Goal: Task Accomplishment & Management: Use online tool/utility

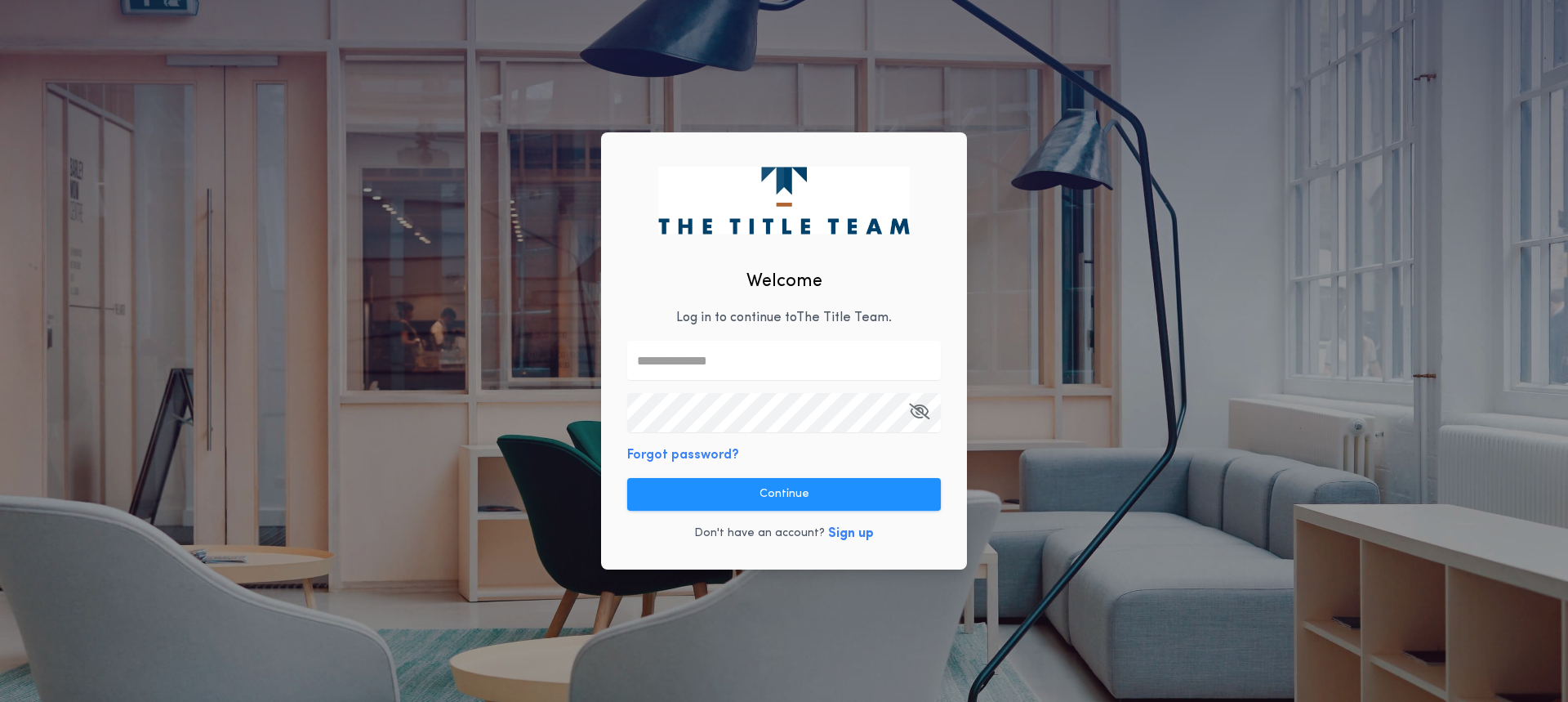
click at [695, 352] on input "text" at bounding box center [783, 360] width 313 height 39
click at [670, 366] on input "text" at bounding box center [783, 360] width 313 height 39
paste input "**********"
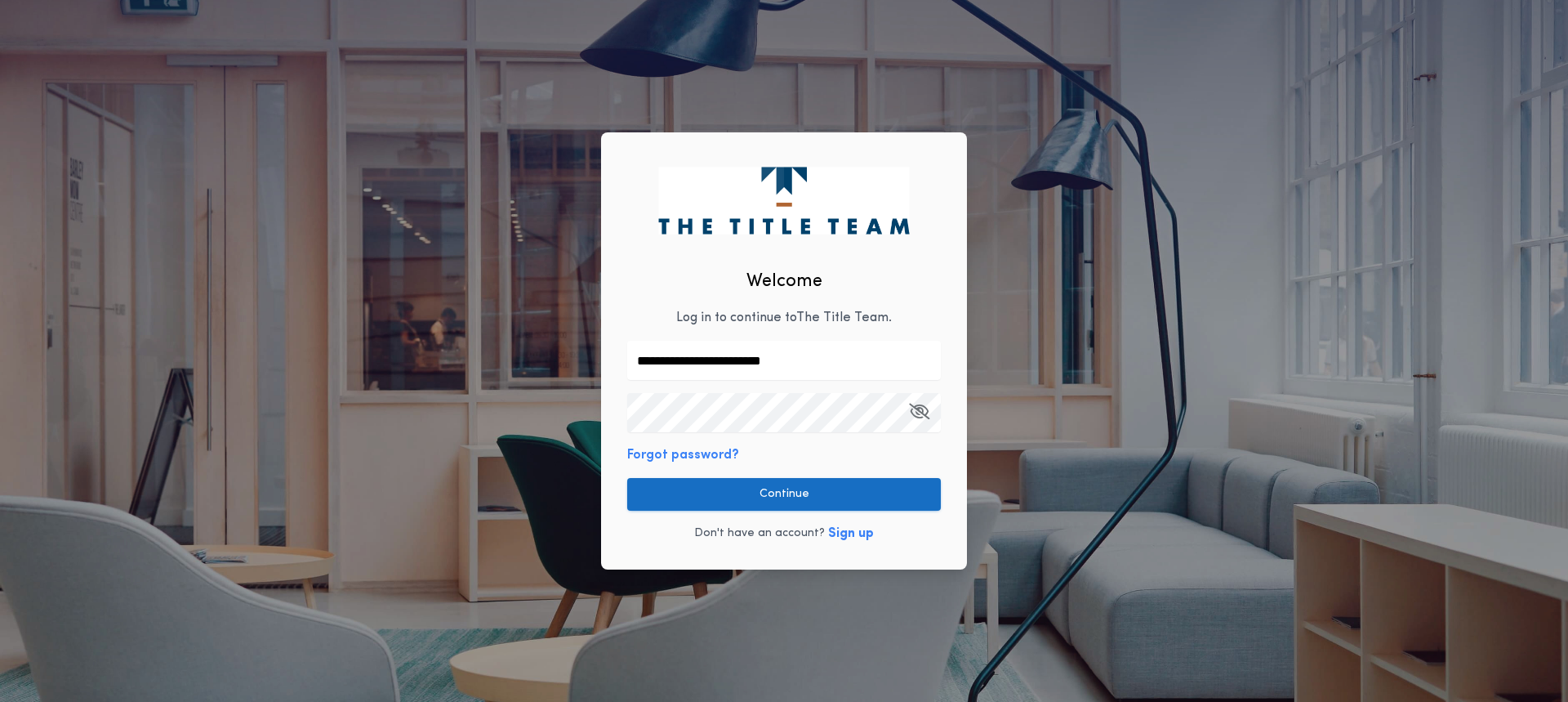
type input "**********"
click at [771, 490] on button "Continue" at bounding box center [783, 494] width 313 height 32
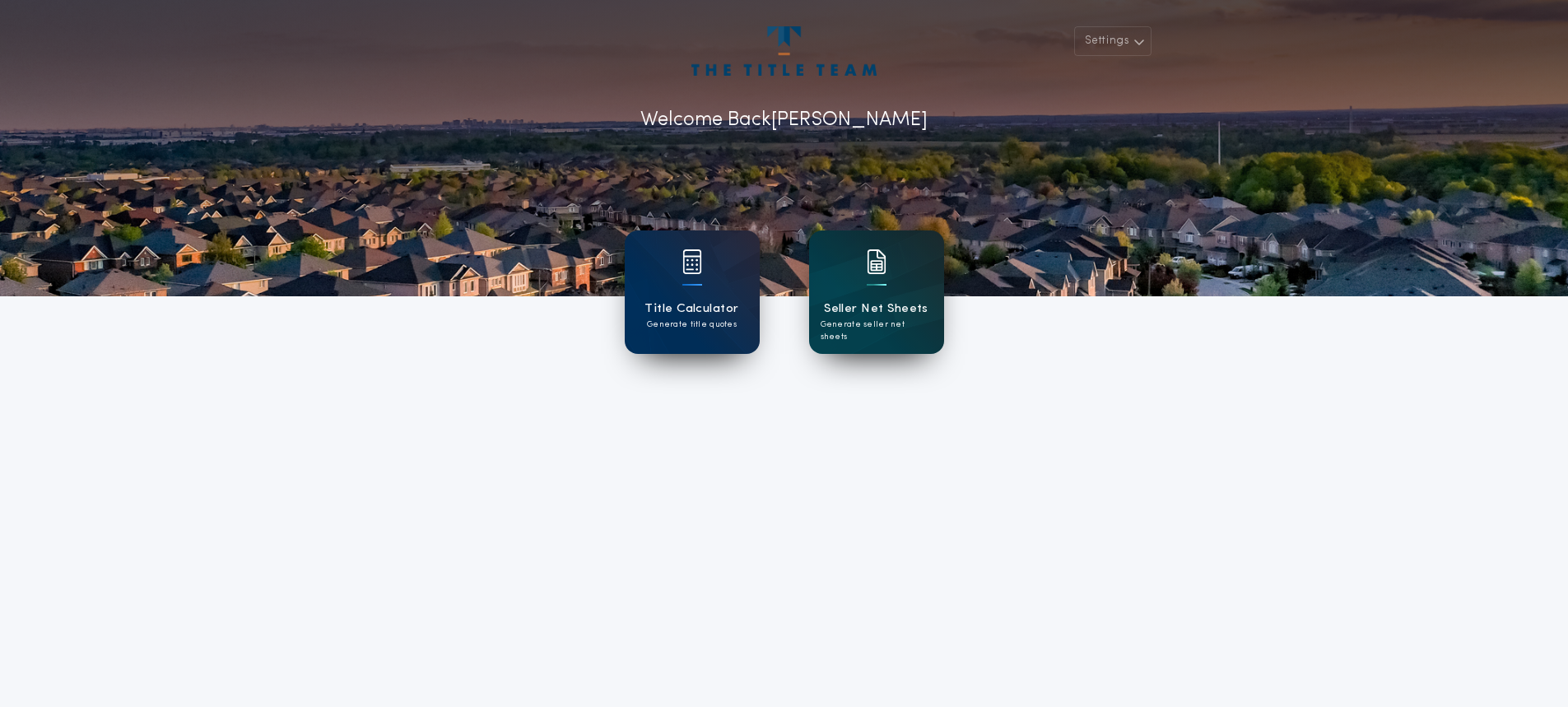
click at [869, 339] on div "Seller Net Sheets Generate seller net sheets" at bounding box center [876, 292] width 135 height 123
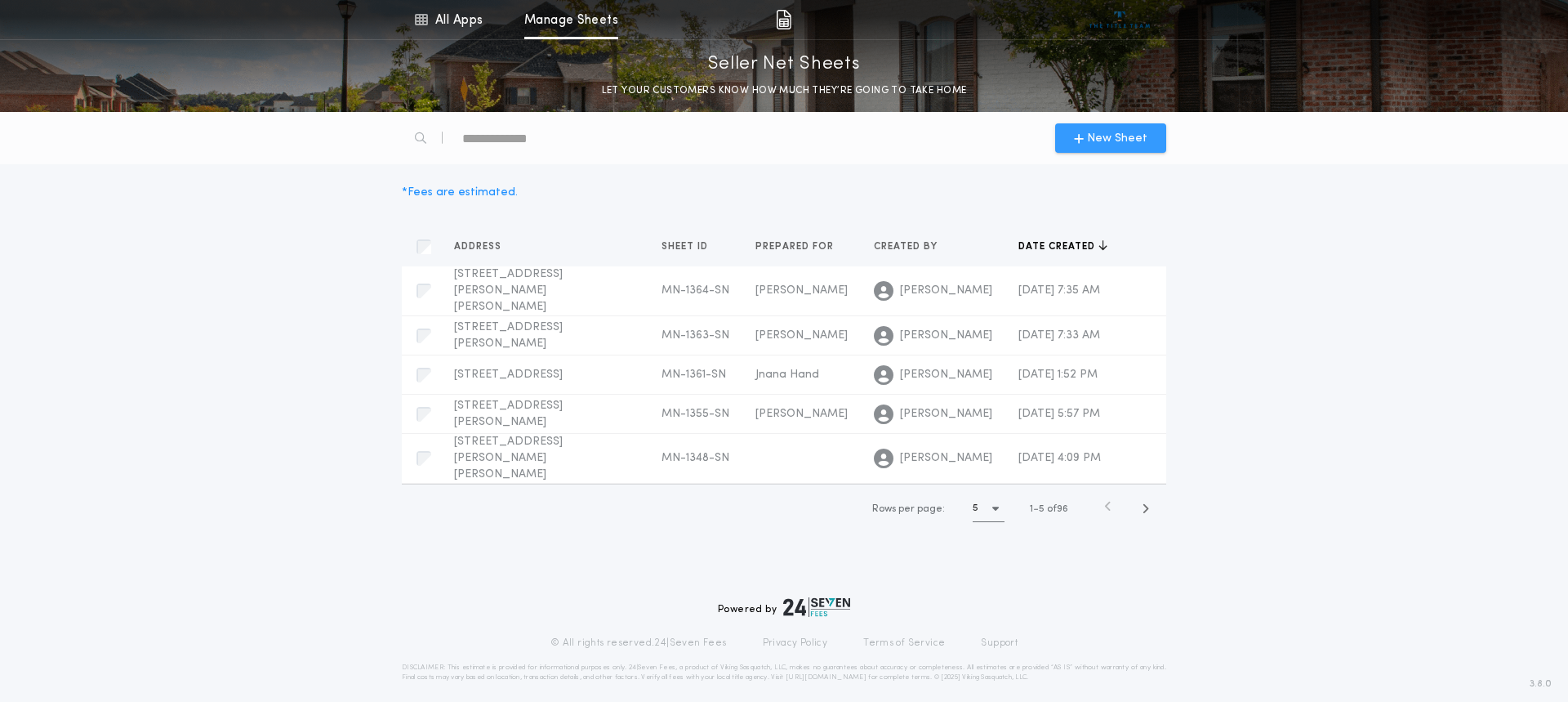
click at [1124, 140] on span "New Sheet" at bounding box center [1117, 138] width 61 height 17
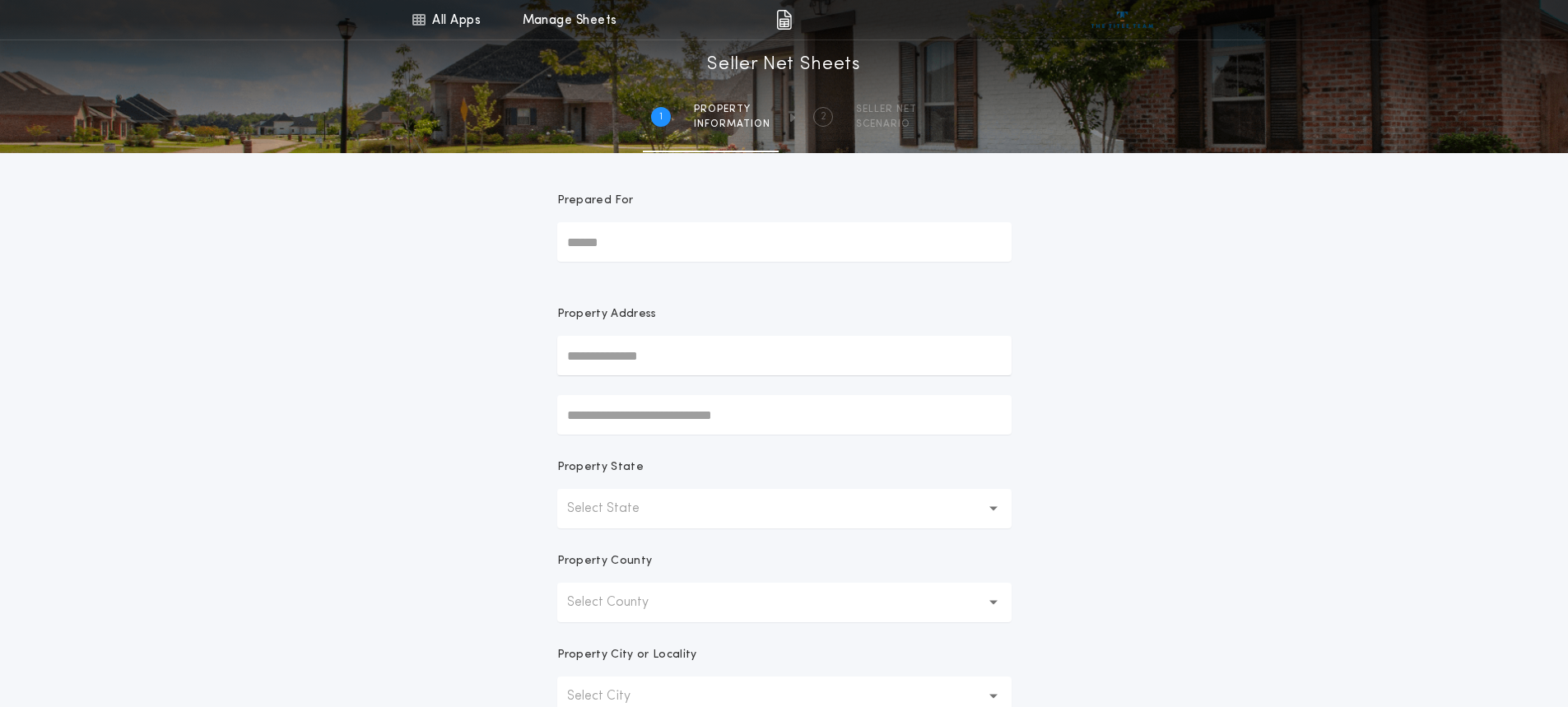
click at [683, 249] on input "Prepared For" at bounding box center [784, 242] width 454 height 40
type input "*****"
click at [623, 505] on p "Select State" at bounding box center [616, 508] width 99 height 20
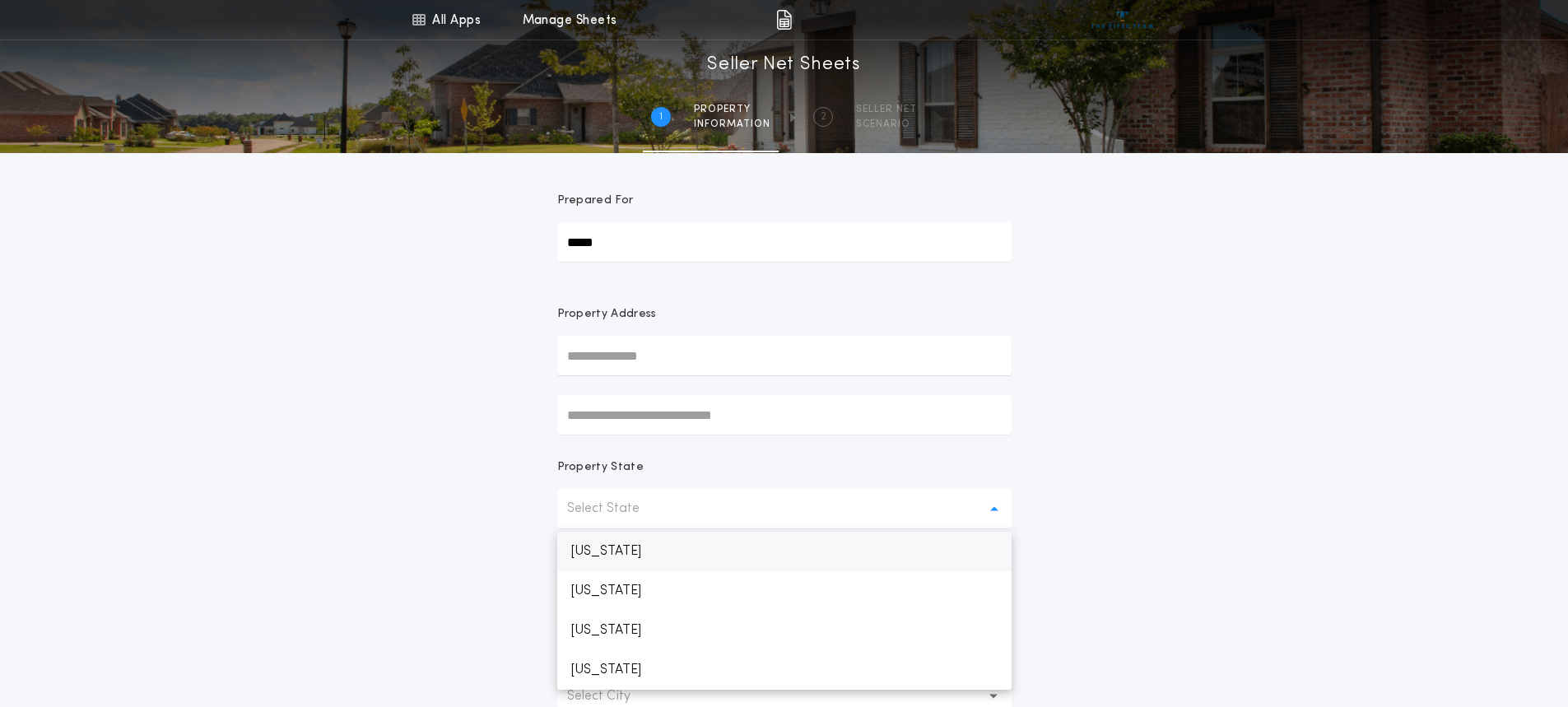
click at [611, 549] on p "[US_STATE]" at bounding box center [784, 551] width 454 height 40
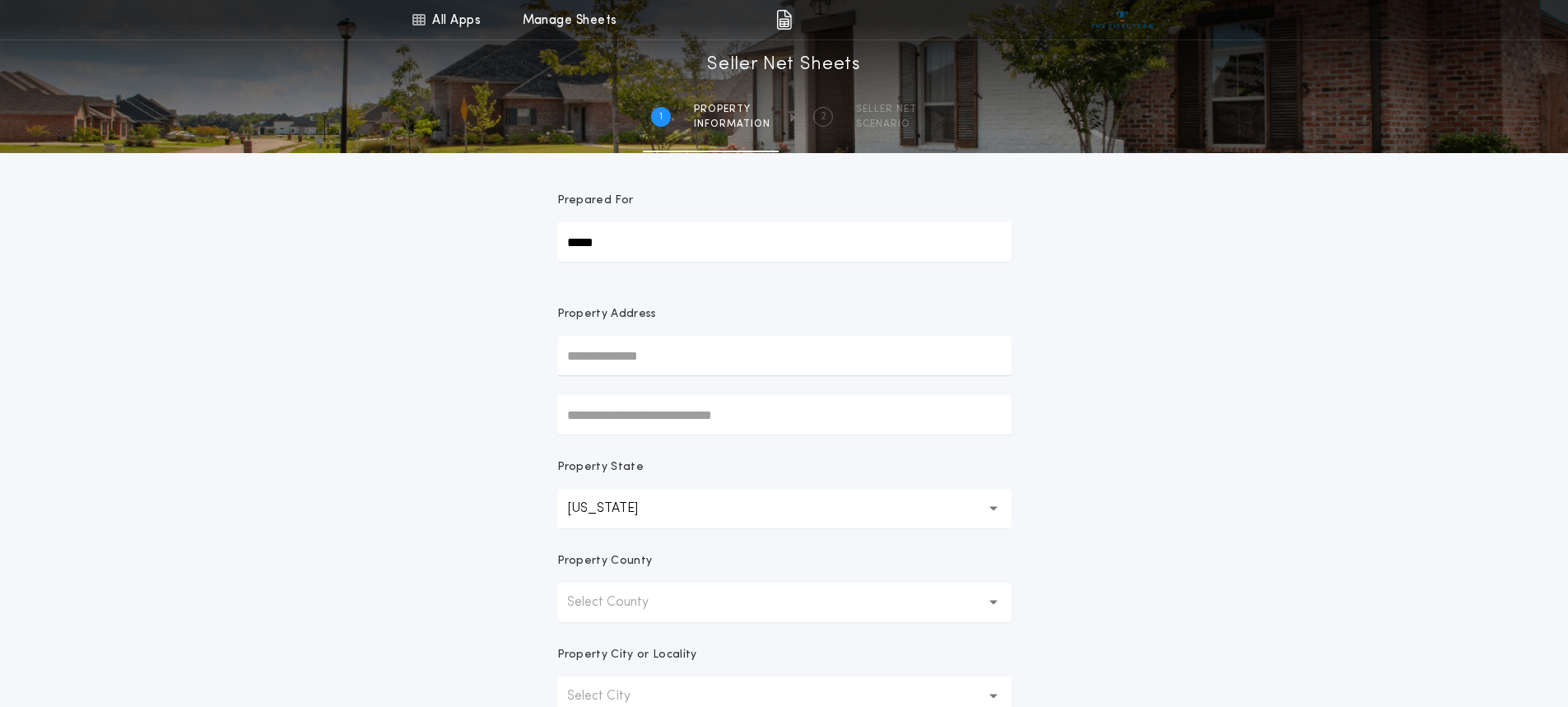
click at [595, 606] on p "Select County" at bounding box center [620, 602] width 108 height 20
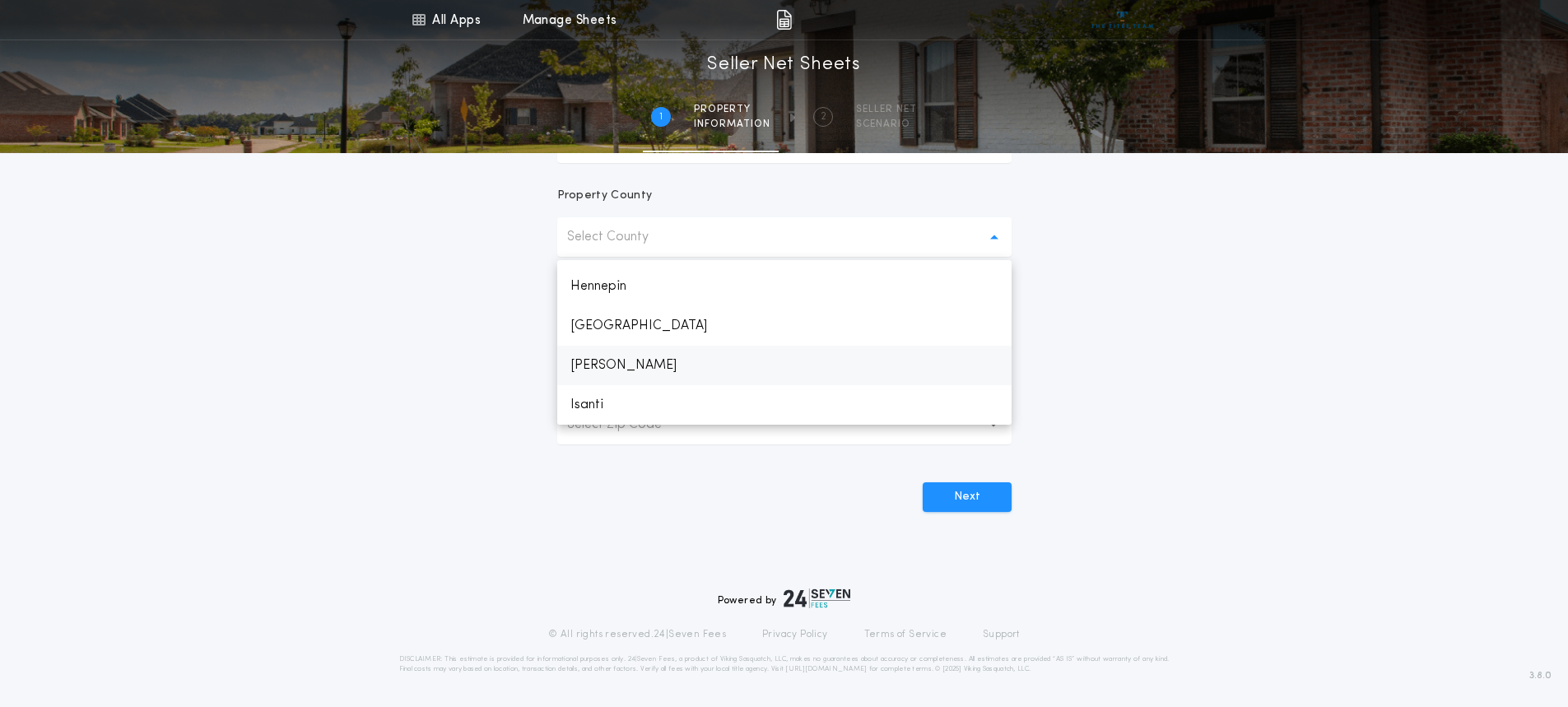
scroll to position [1103, 0]
click at [626, 358] on p "Itasca" at bounding box center [784, 362] width 454 height 40
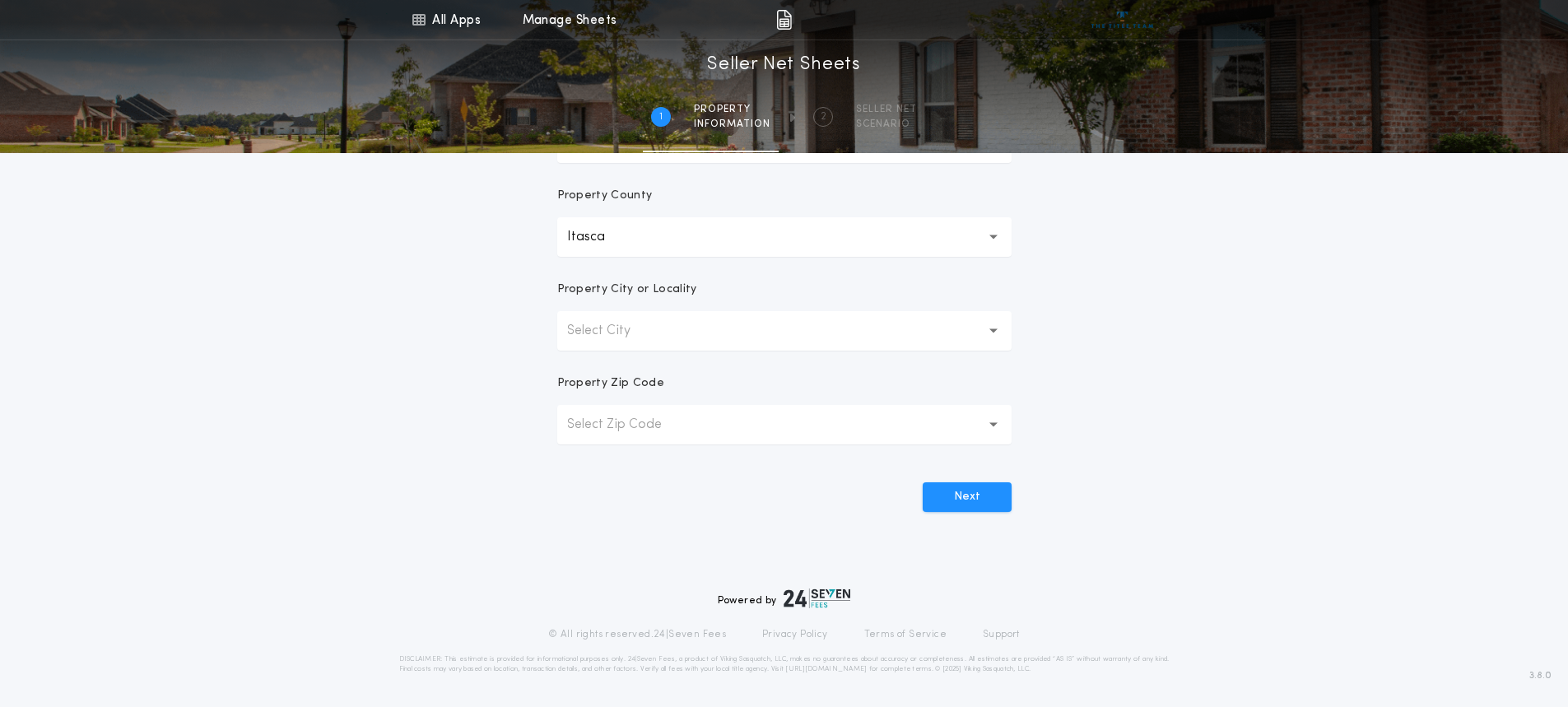
click at [627, 428] on p "Select Zip Code" at bounding box center [627, 424] width 121 height 20
click at [466, 480] on div "All Apps Title Calculator Seller Net Sheets Menu All Apps Manage Sheets 1 /2 Se…" at bounding box center [784, 104] width 1568 height 940
click at [620, 341] on button "Select City" at bounding box center [784, 331] width 454 height 40
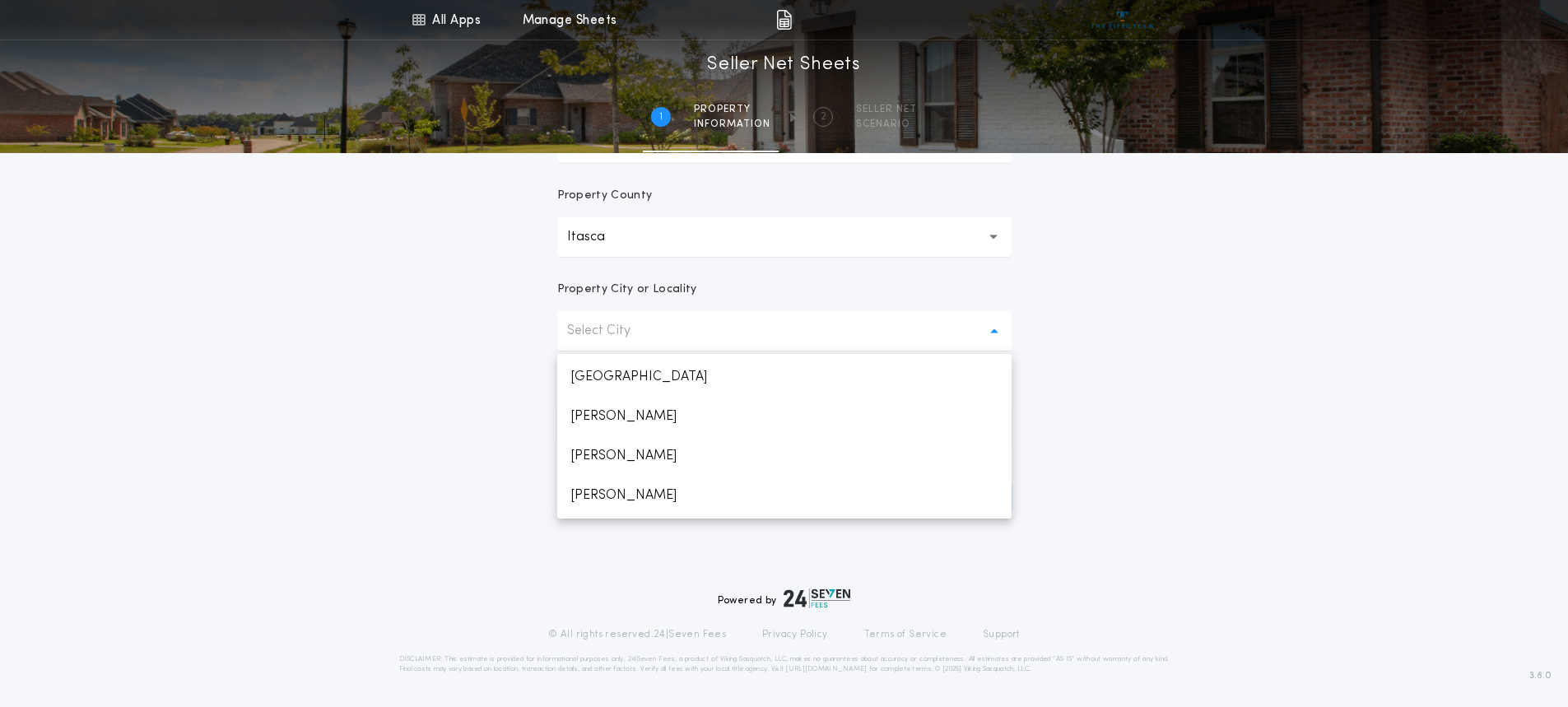
scroll to position [869, 0]
click at [620, 377] on p "[GEOGRAPHIC_DATA]" at bounding box center [784, 373] width 454 height 40
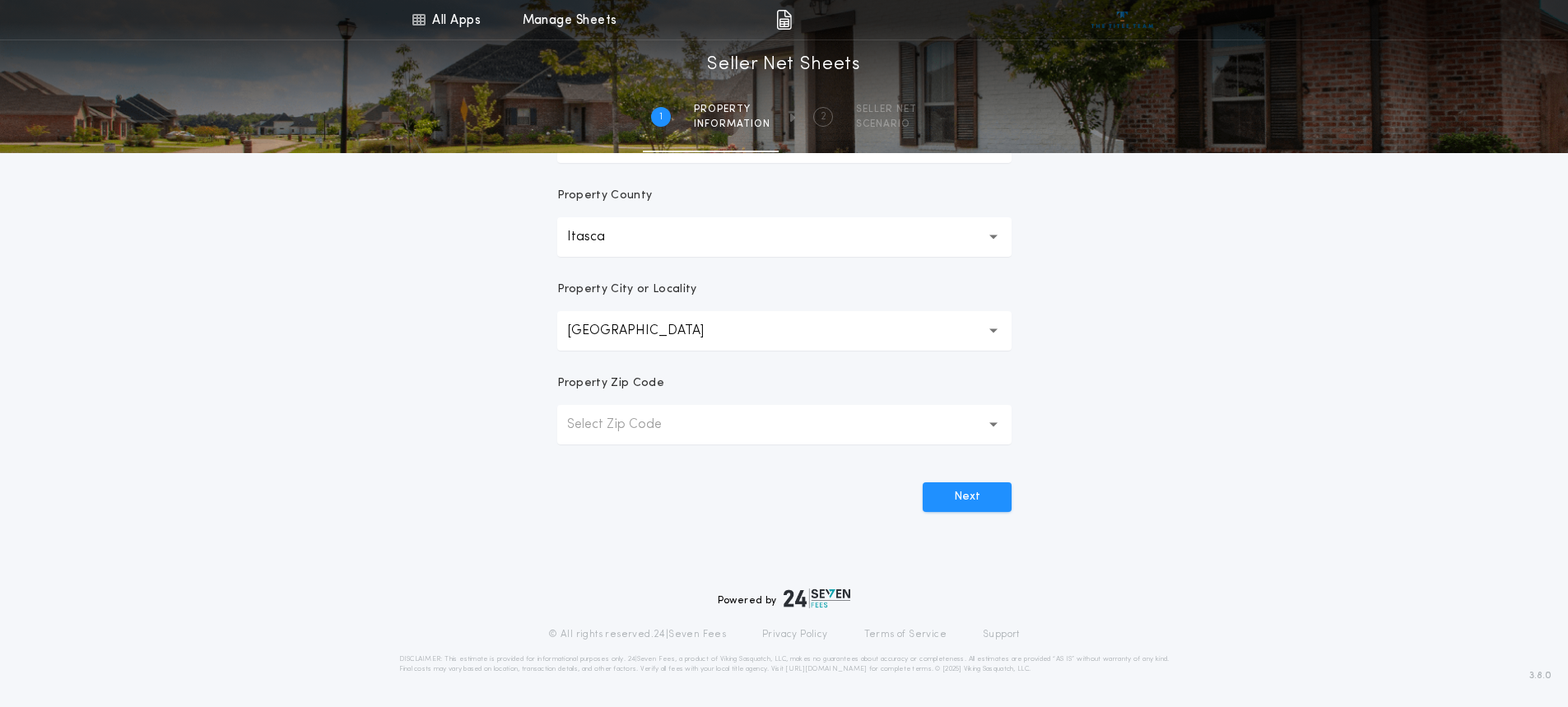
click at [631, 427] on p "Select Zip Code" at bounding box center [627, 424] width 121 height 20
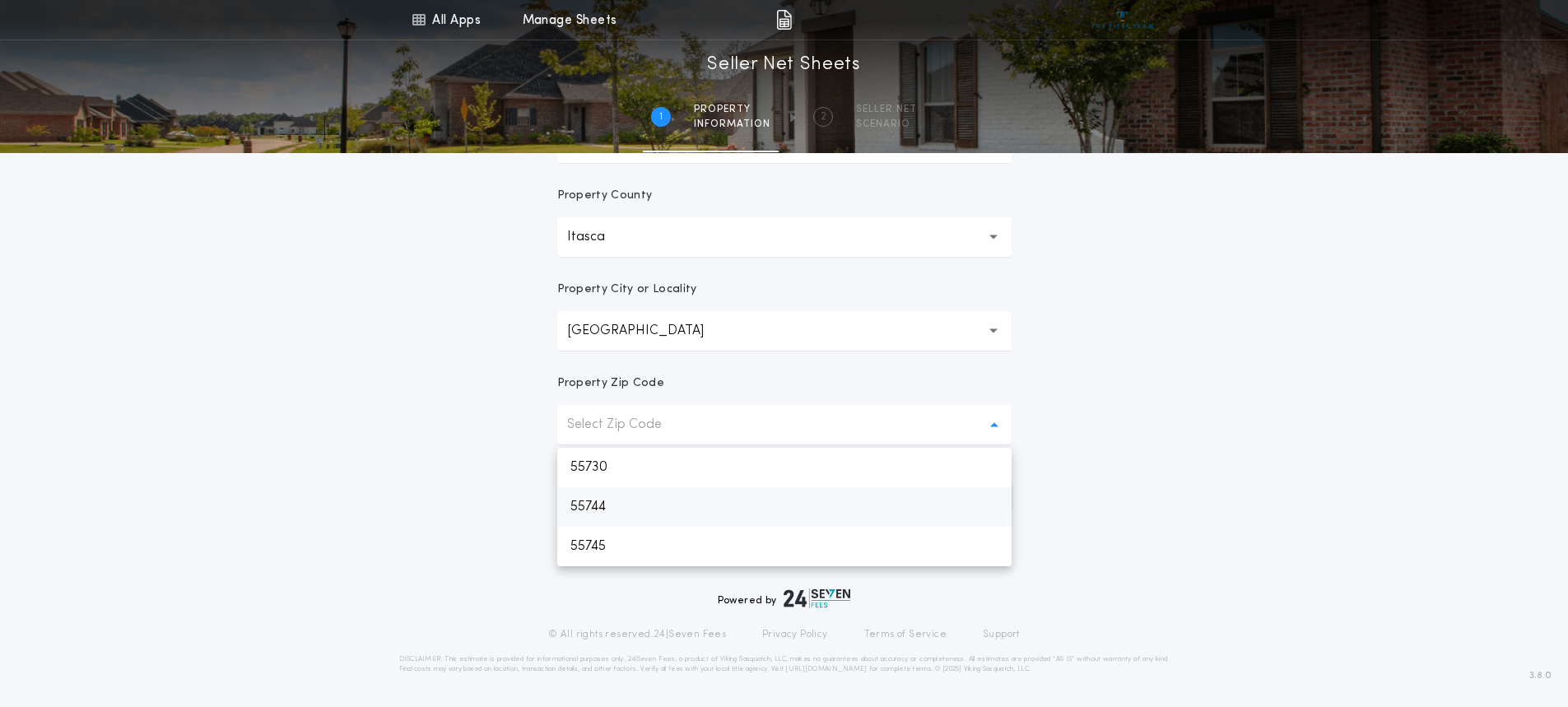
click at [601, 509] on p "55744" at bounding box center [784, 507] width 454 height 40
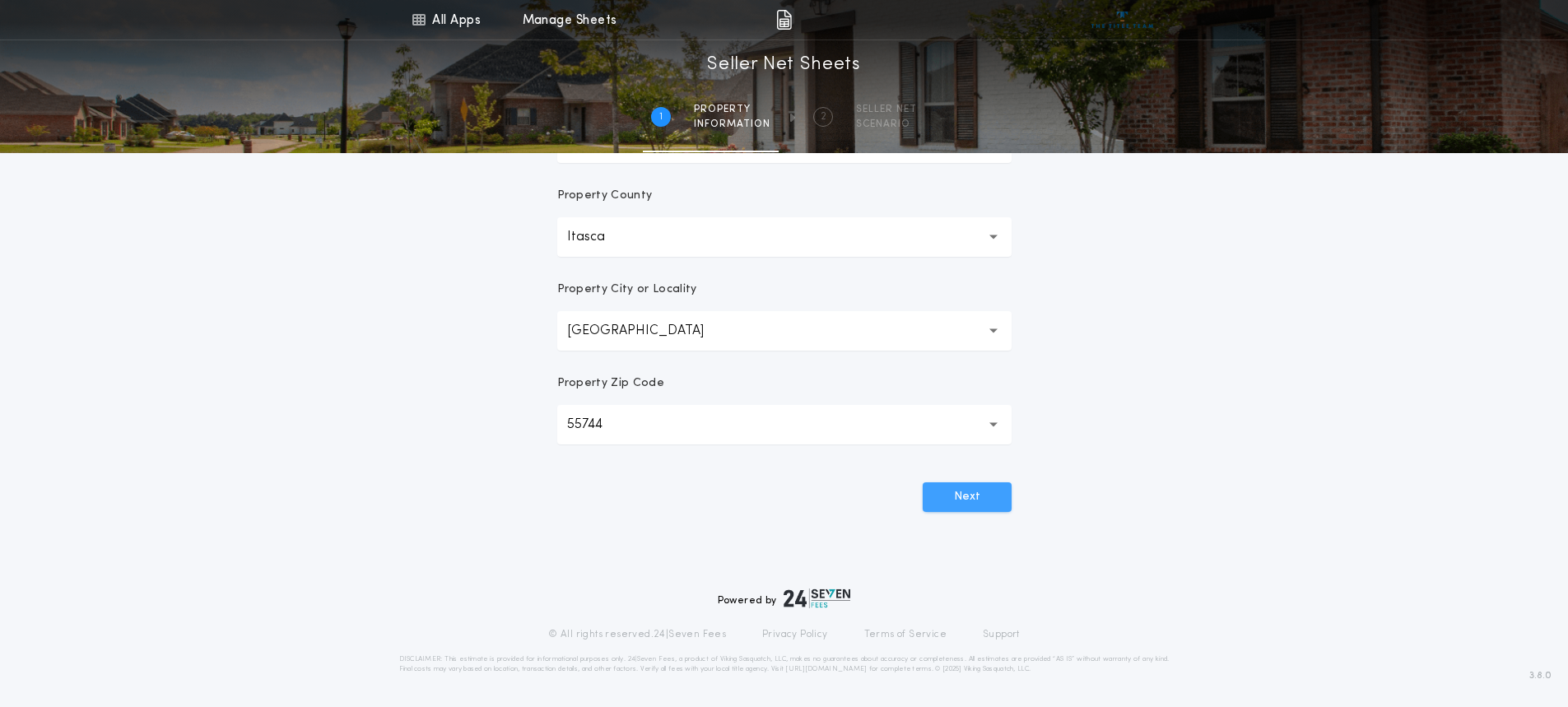
click at [961, 495] on button "Next" at bounding box center [966, 496] width 89 height 29
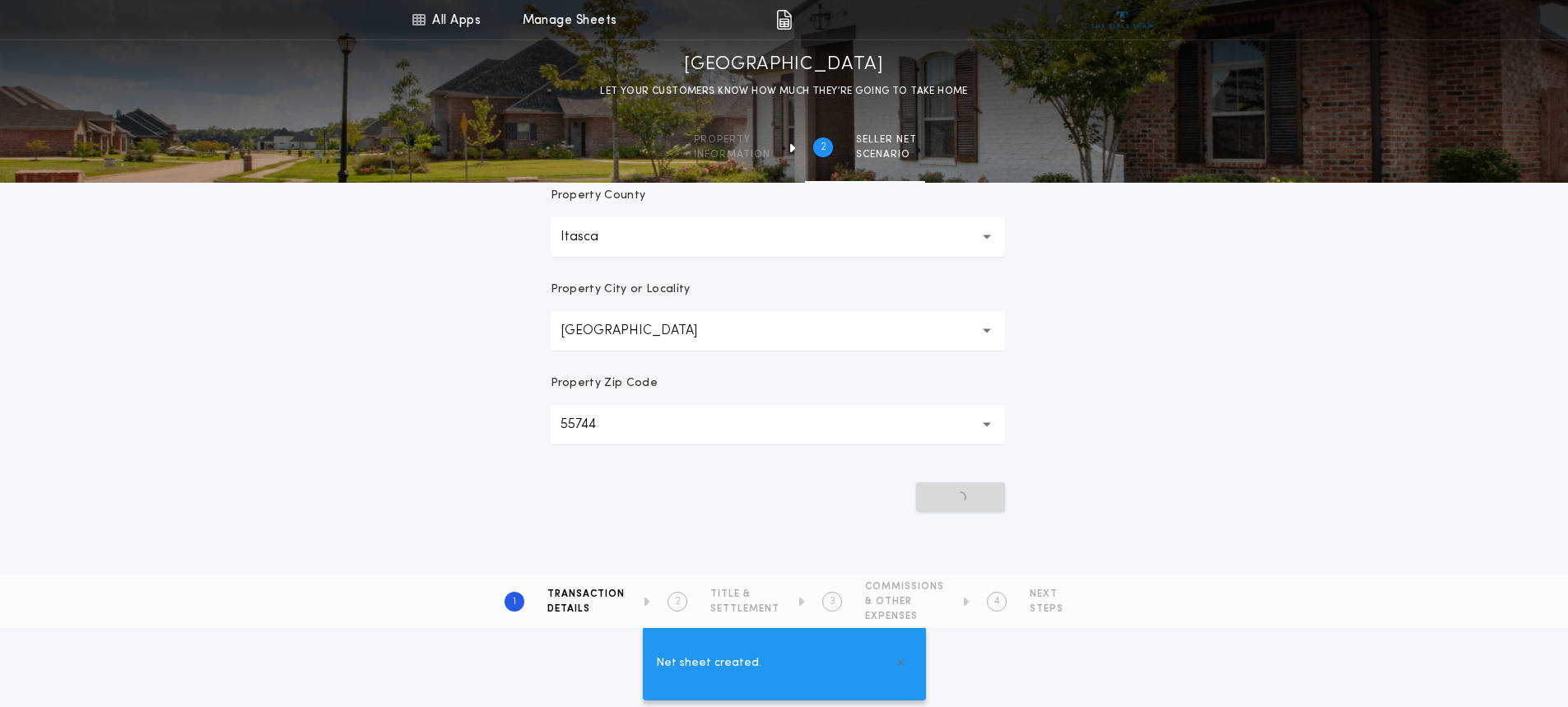
scroll to position [0, 0]
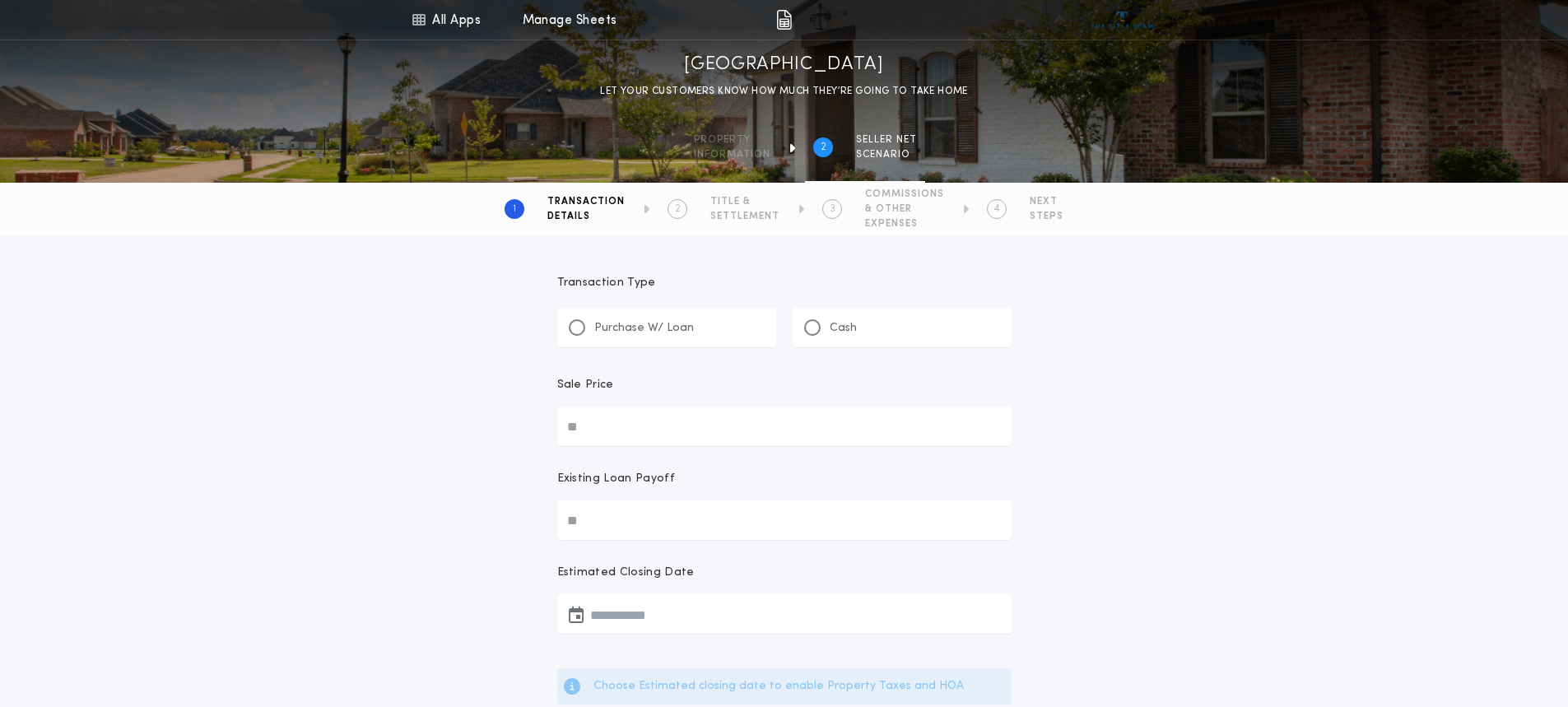
click at [815, 337] on div "Cash" at bounding box center [902, 328] width 219 height 40
click at [705, 423] on input "Sale Price" at bounding box center [784, 426] width 454 height 40
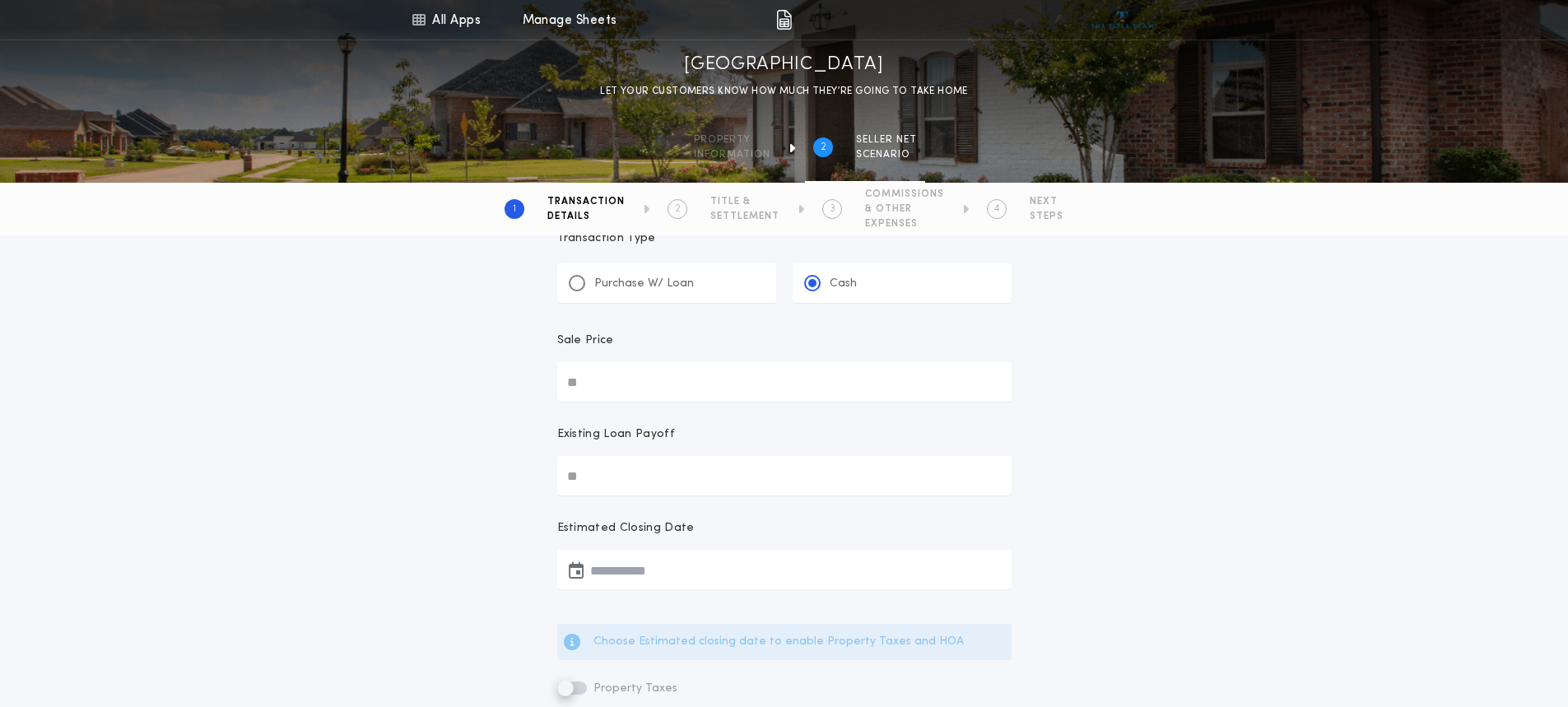
scroll to position [83, 0]
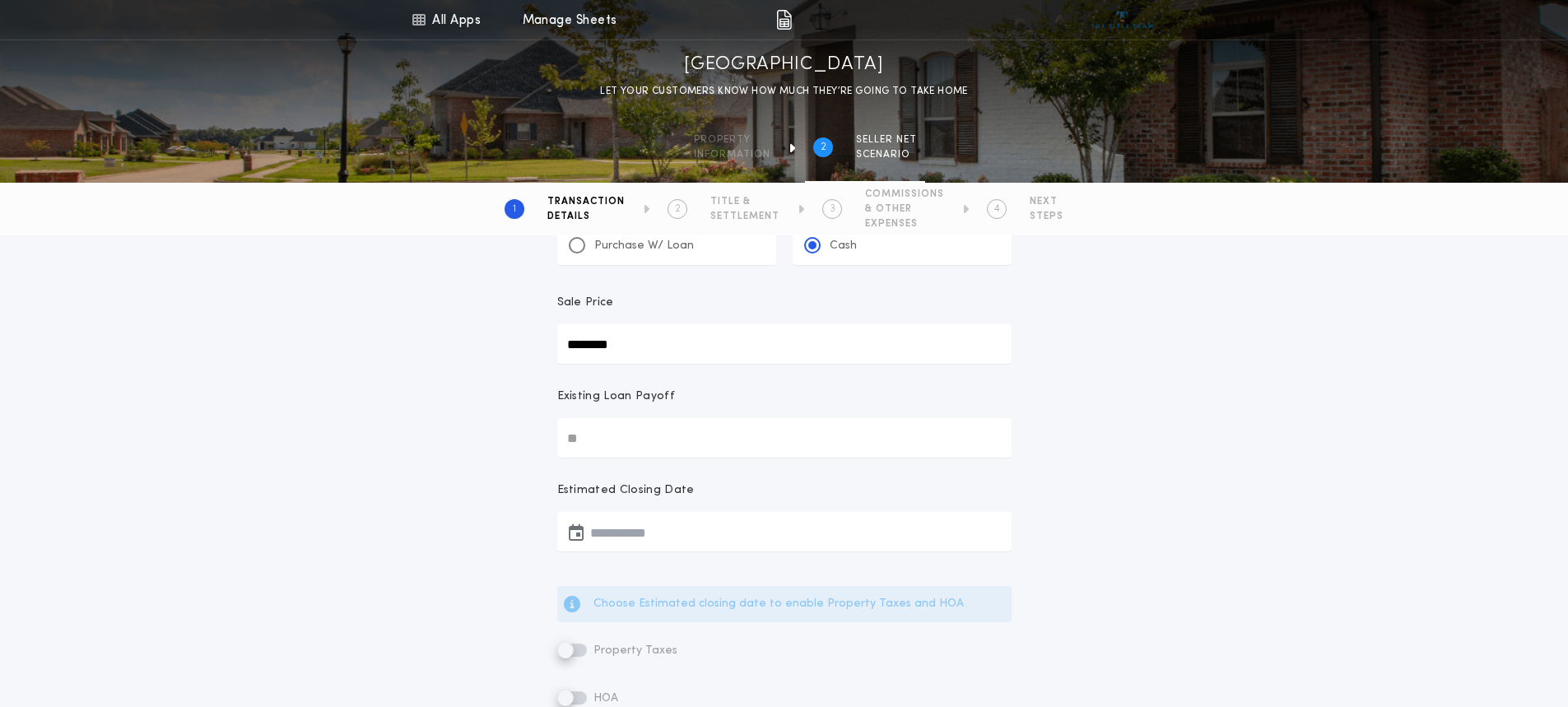
type input "********"
click at [681, 526] on button "button" at bounding box center [784, 532] width 454 height 40
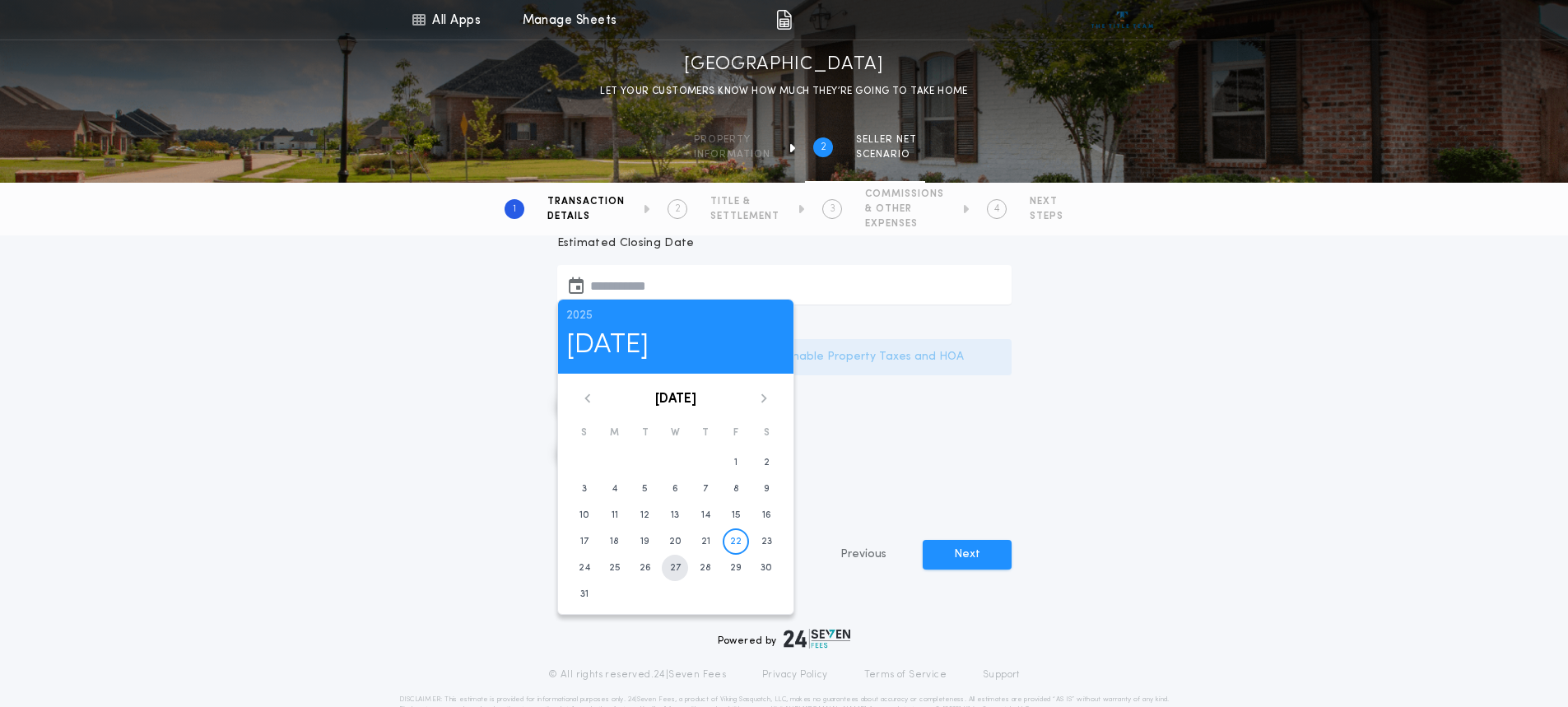
click at [679, 569] on time "27" at bounding box center [675, 567] width 10 height 13
type input "**********"
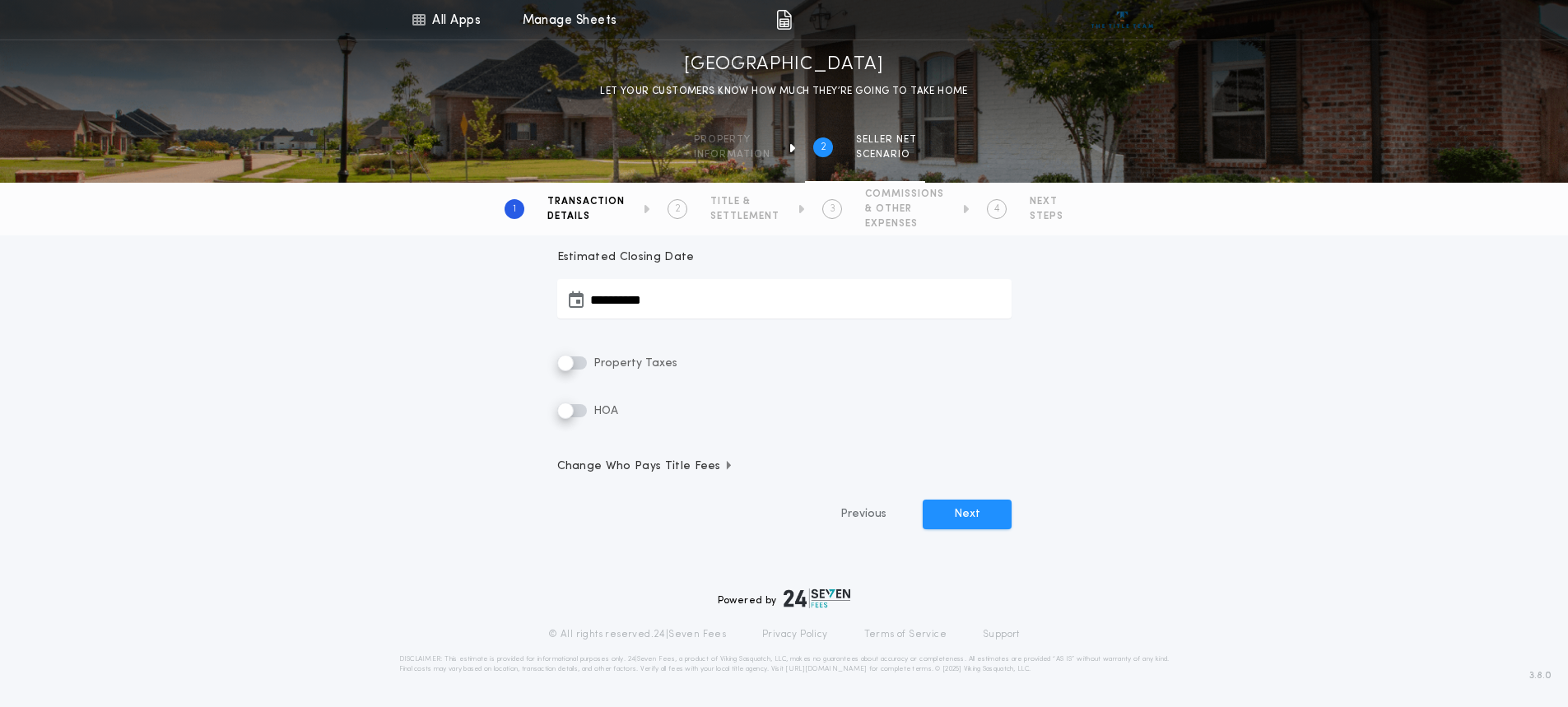
click at [356, 475] on div "**********" at bounding box center [784, 247] width 1568 height 655
click at [948, 507] on button "Next" at bounding box center [966, 514] width 89 height 29
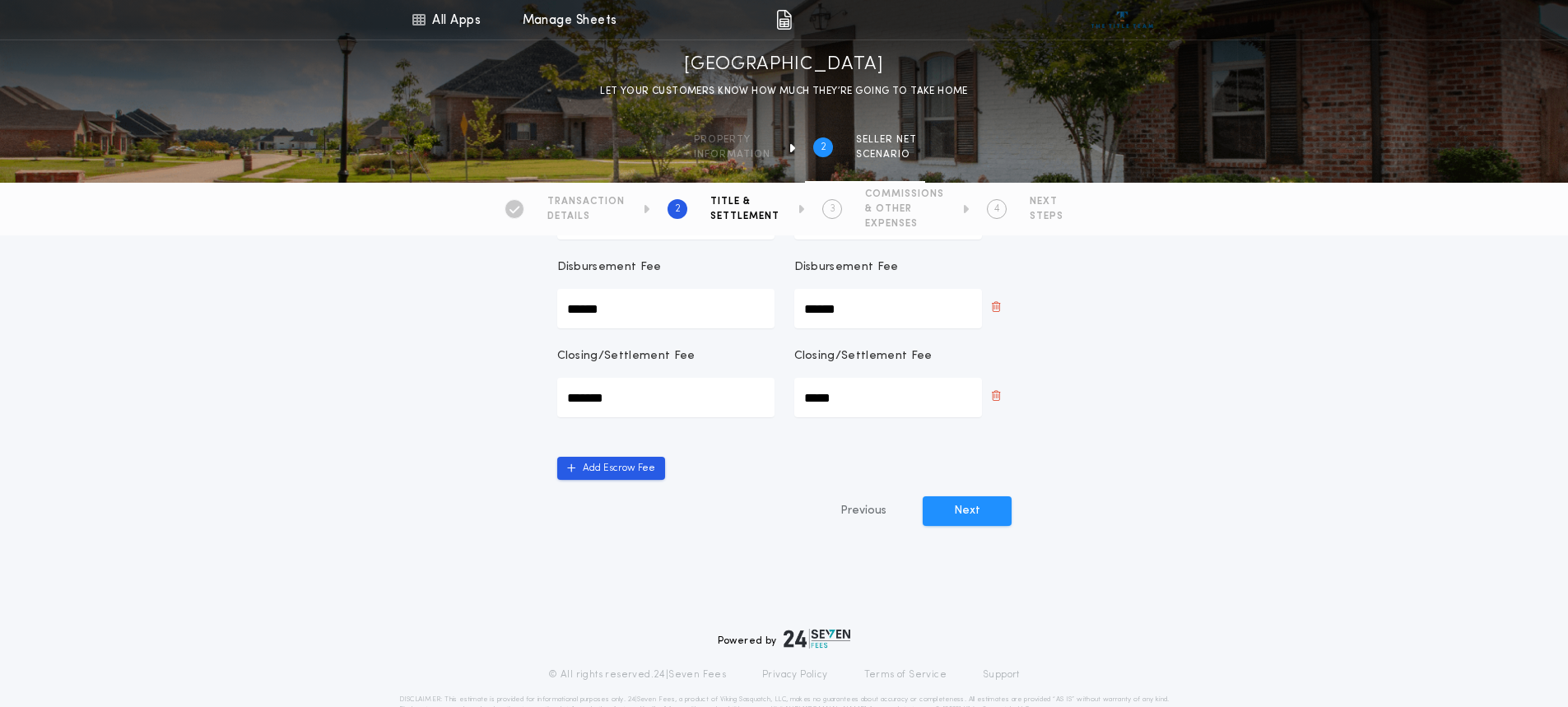
scroll to position [730, 0]
